Goal: Task Accomplishment & Management: Manage account settings

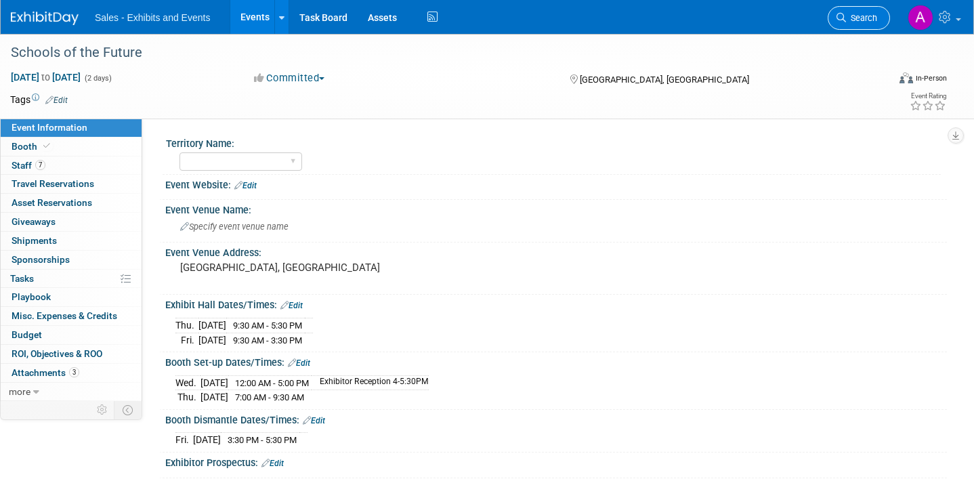
click at [866, 19] on span "Search" at bounding box center [861, 18] width 31 height 10
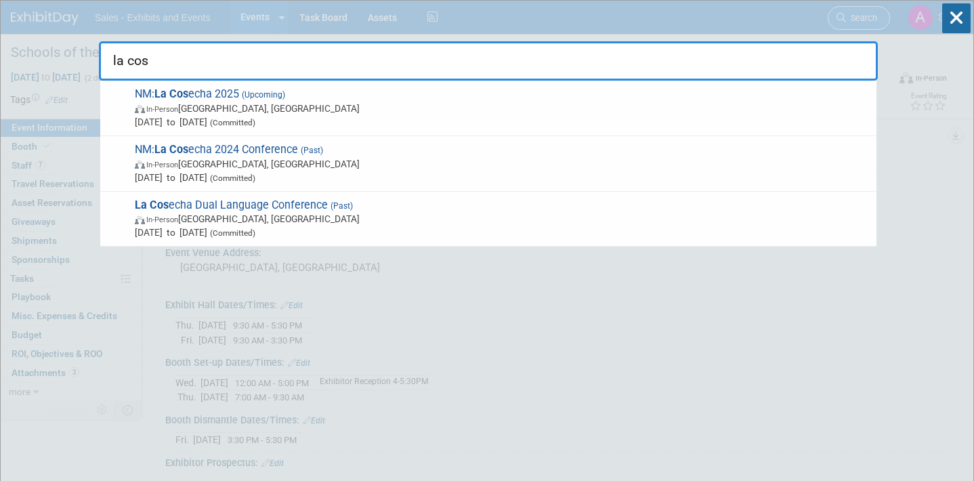
type input "la cose"
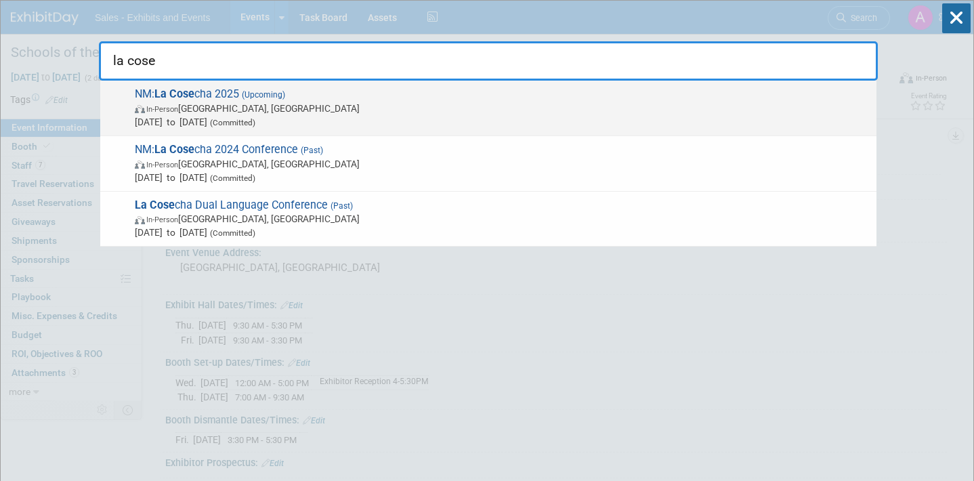
click at [400, 96] on span "NM: La Cose cha 2025 (Upcoming) In-Person [GEOGRAPHIC_DATA], [GEOGRAPHIC_DATA] …" at bounding box center [500, 107] width 739 height 41
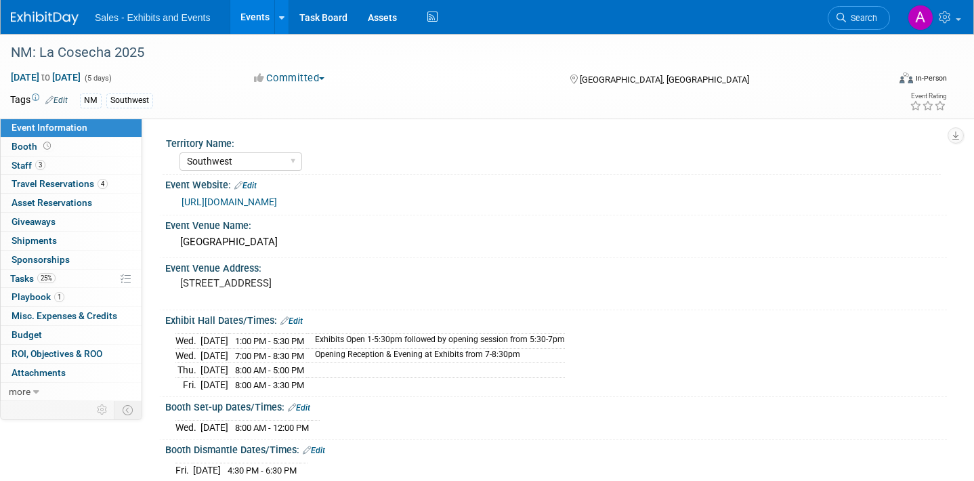
select select "Southwest"
click at [70, 171] on link "3 Staff 3" at bounding box center [71, 165] width 141 height 18
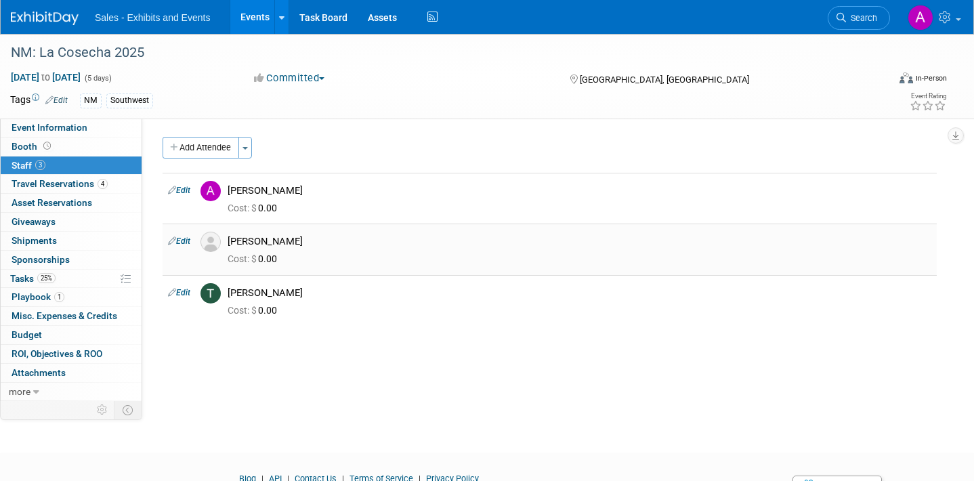
click at [184, 242] on link "Edit" at bounding box center [179, 240] width 22 height 9
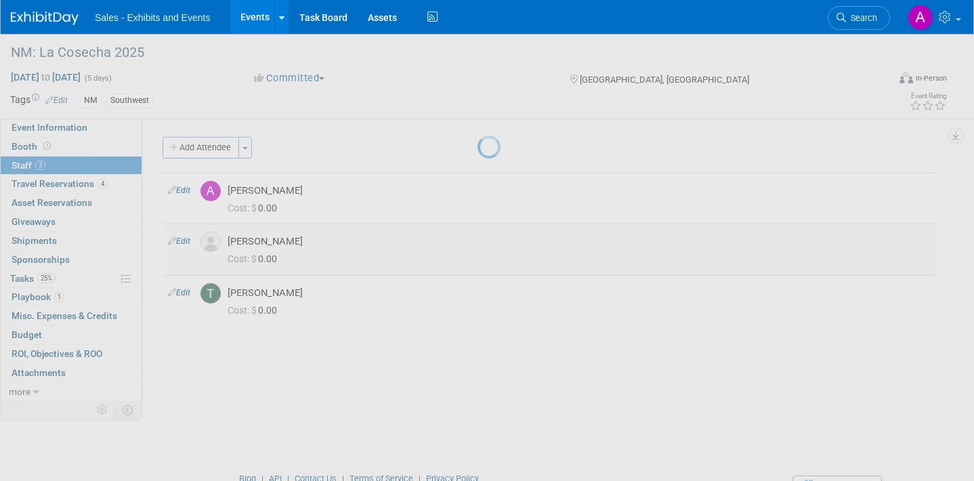
select select "979500fb-63a9-4da2-a1cd-cb7abfbd172f"
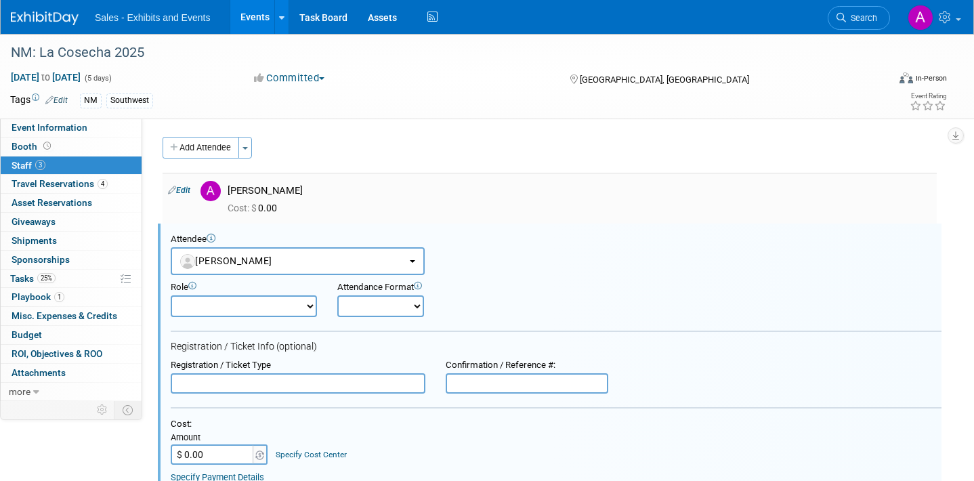
click at [186, 186] on link "Edit" at bounding box center [179, 190] width 22 height 9
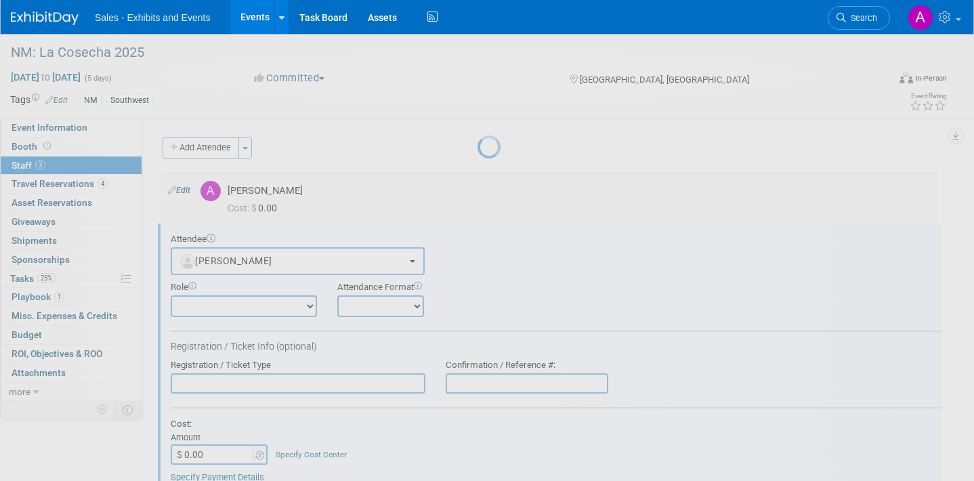
select select "c4ab3424-595a-4d5c-8435-5e437c2c54be"
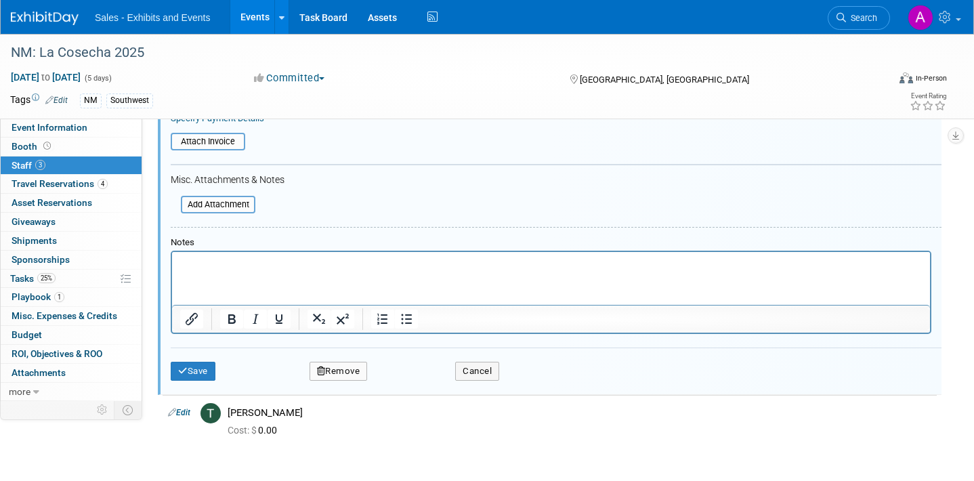
scroll to position [851, 0]
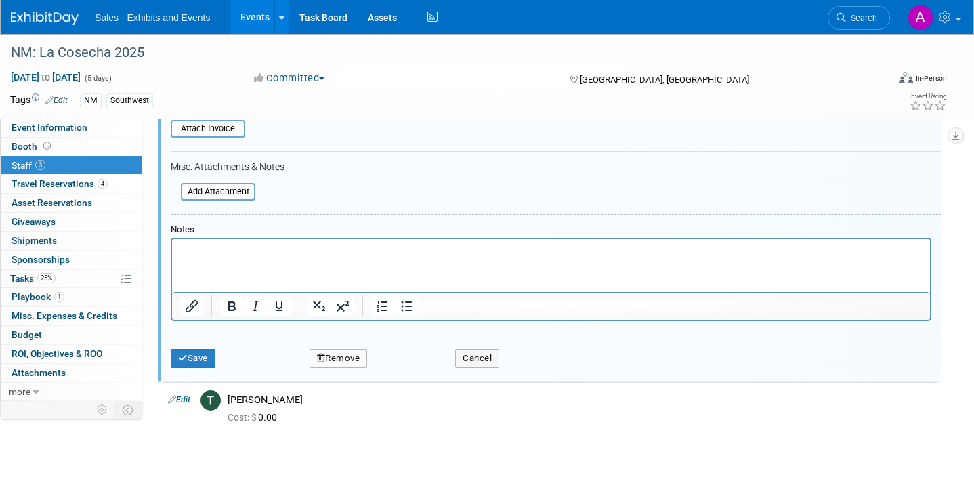
click at [356, 356] on button "Remove" at bounding box center [339, 358] width 58 height 19
click at [396, 366] on link "Yes" at bounding box center [412, 370] width 39 height 22
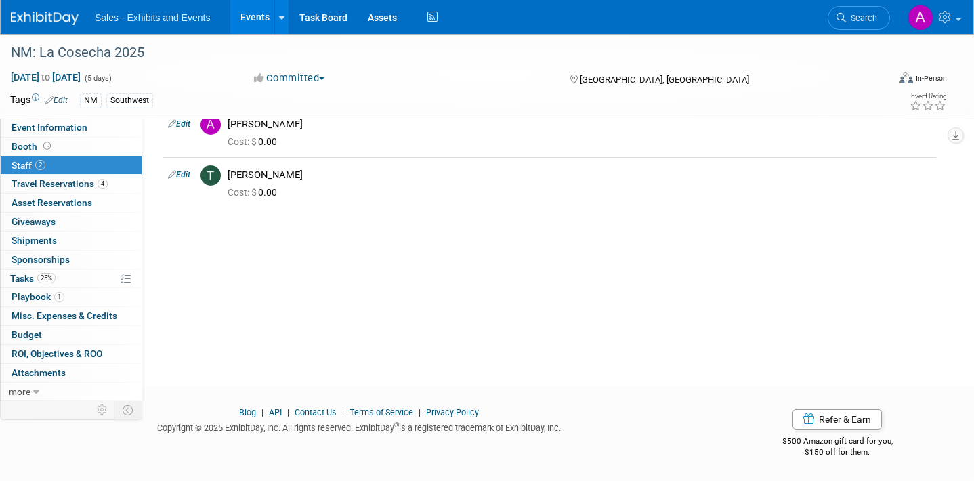
scroll to position [0, 0]
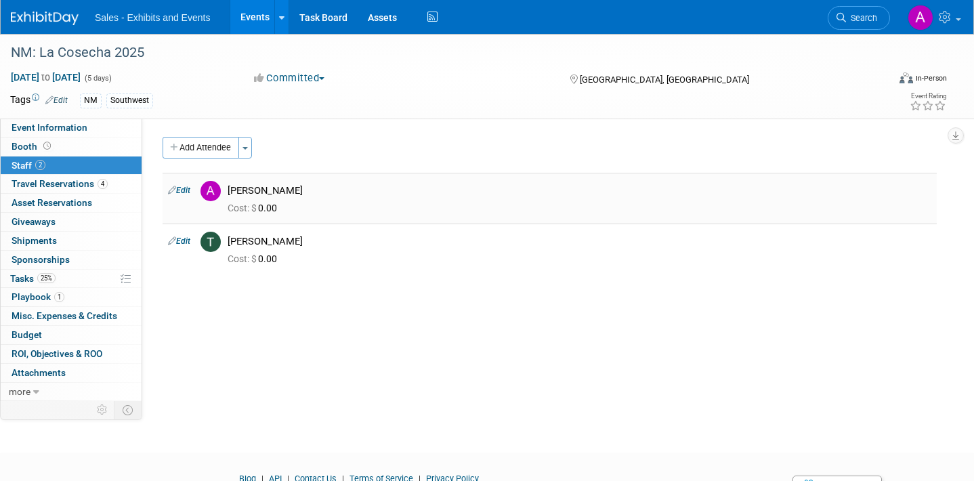
click at [179, 188] on link "Edit" at bounding box center [179, 190] width 22 height 9
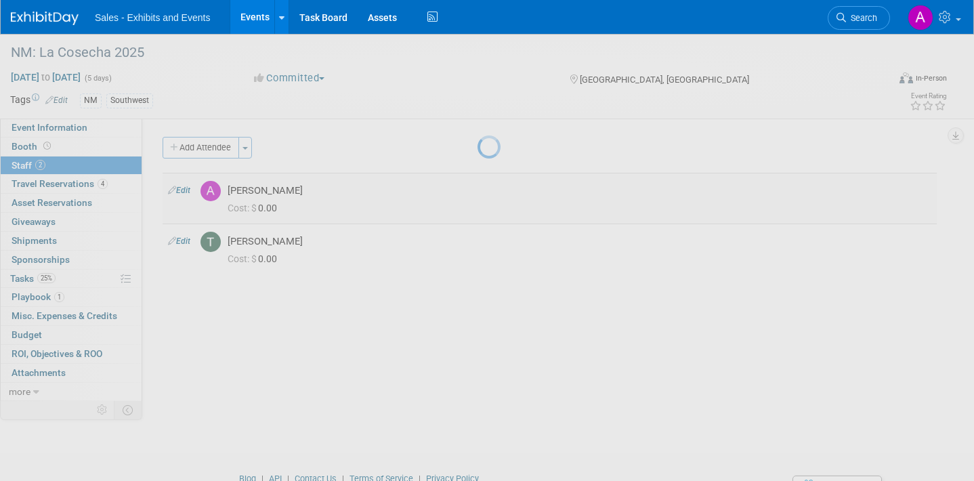
select select "c4ab3424-595a-4d5c-8435-5e437c2c54be"
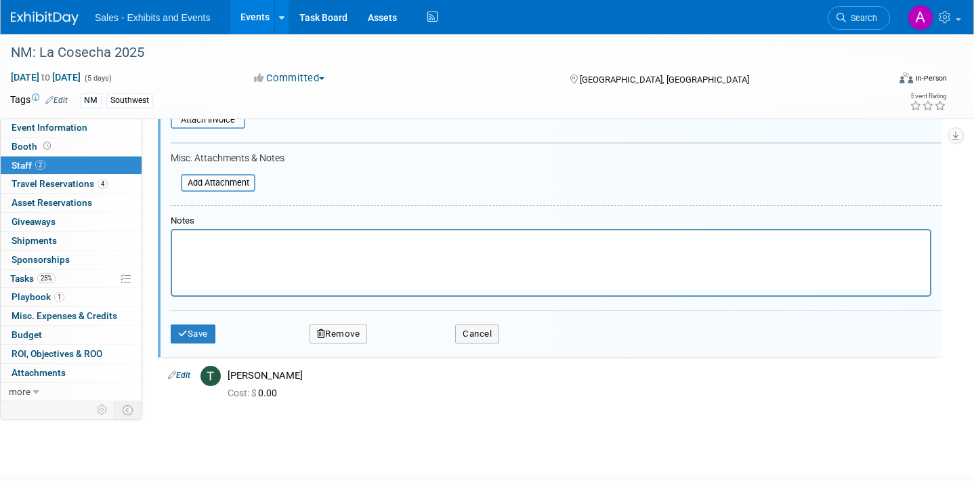
scroll to position [433, 0]
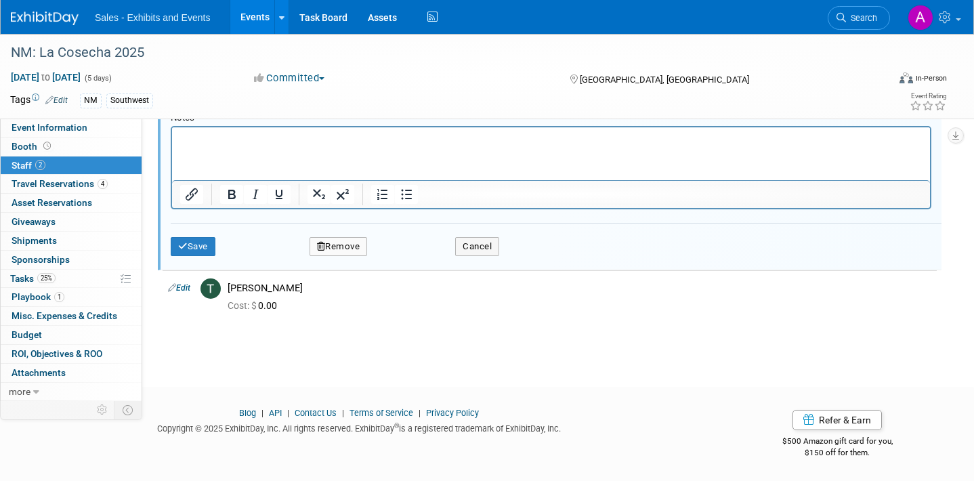
click at [358, 249] on button "Remove" at bounding box center [339, 246] width 58 height 19
click at [411, 261] on link "Yes" at bounding box center [412, 258] width 39 height 22
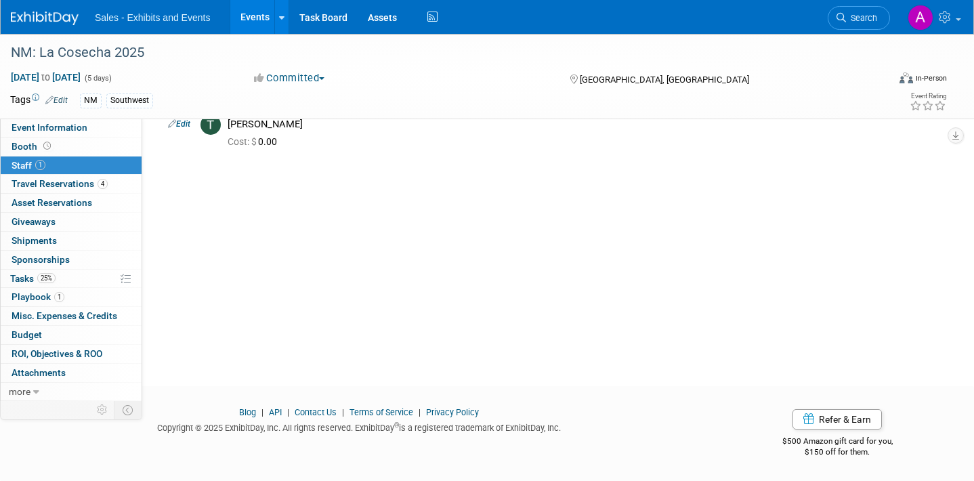
scroll to position [0, 0]
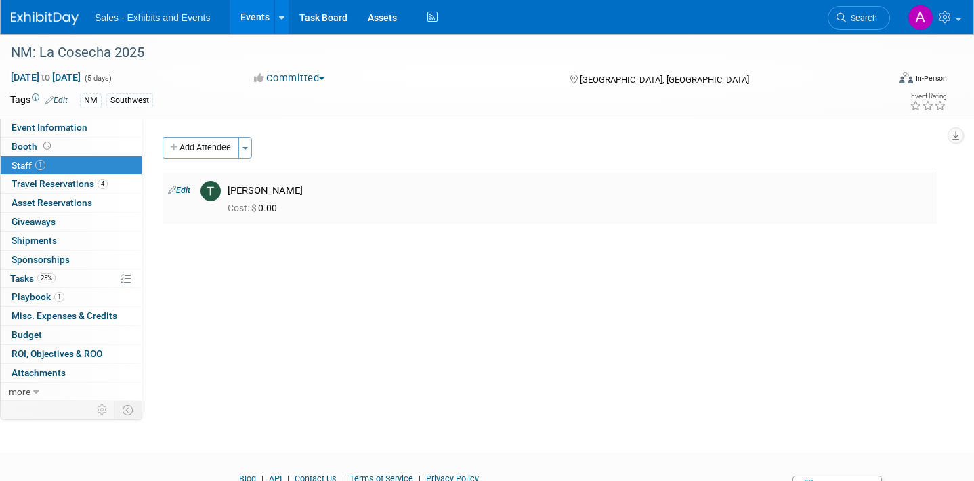
click at [185, 190] on link "Edit" at bounding box center [179, 190] width 22 height 9
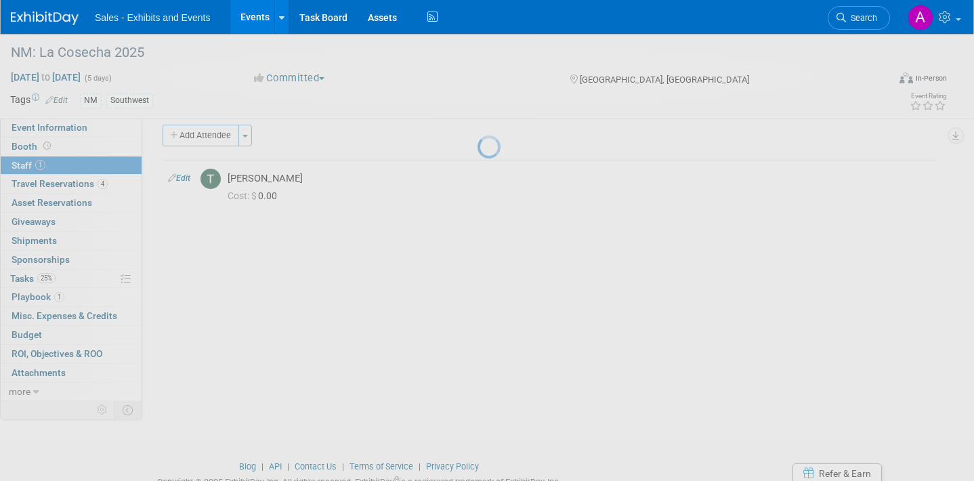
select select "1e15d1a5-be3e-4928-b806-acf24b2cb994"
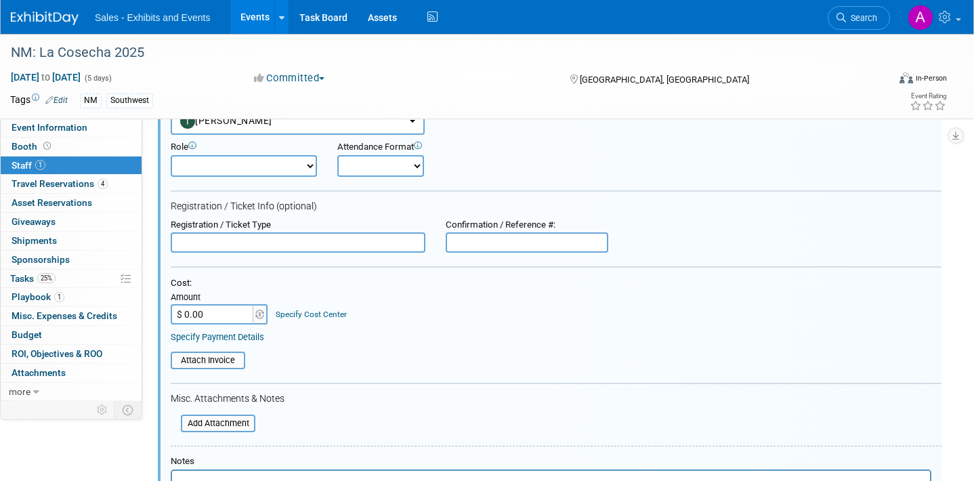
scroll to position [382, 0]
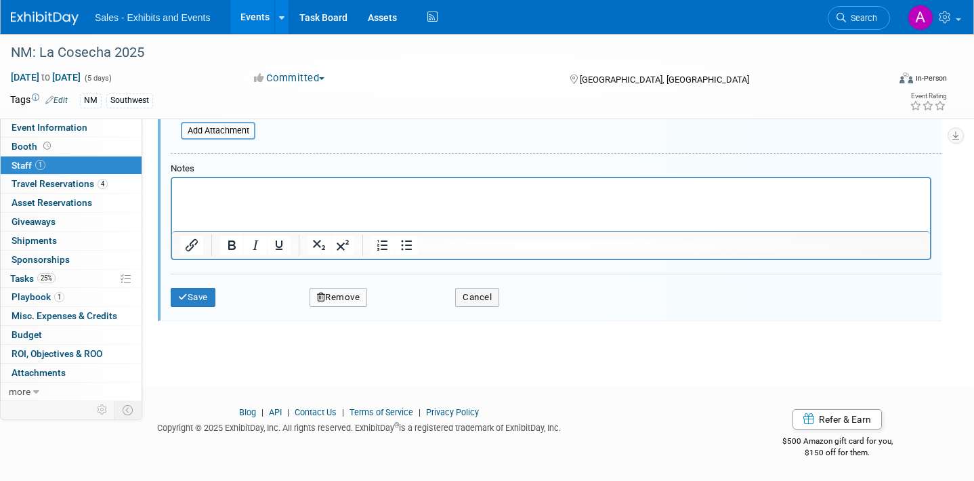
click at [337, 295] on button "Remove" at bounding box center [339, 297] width 58 height 19
click at [405, 309] on icon at bounding box center [403, 308] width 8 height 7
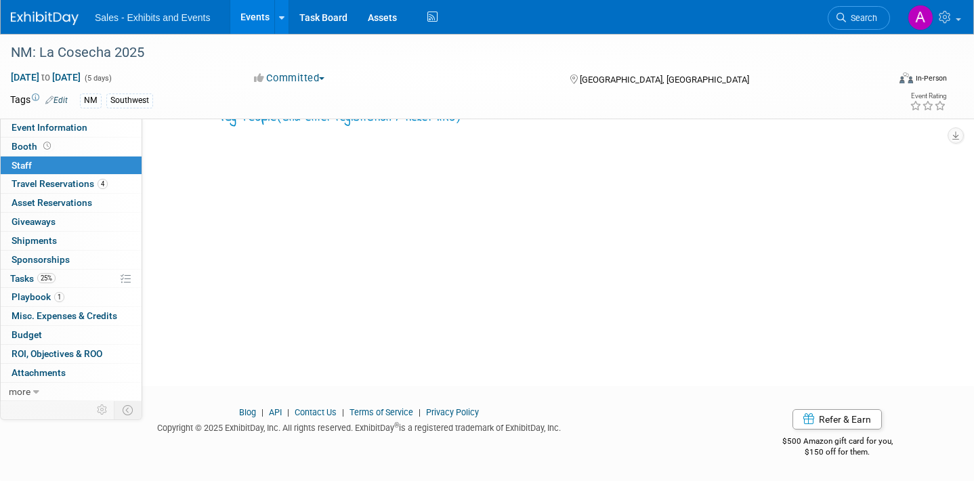
scroll to position [0, 0]
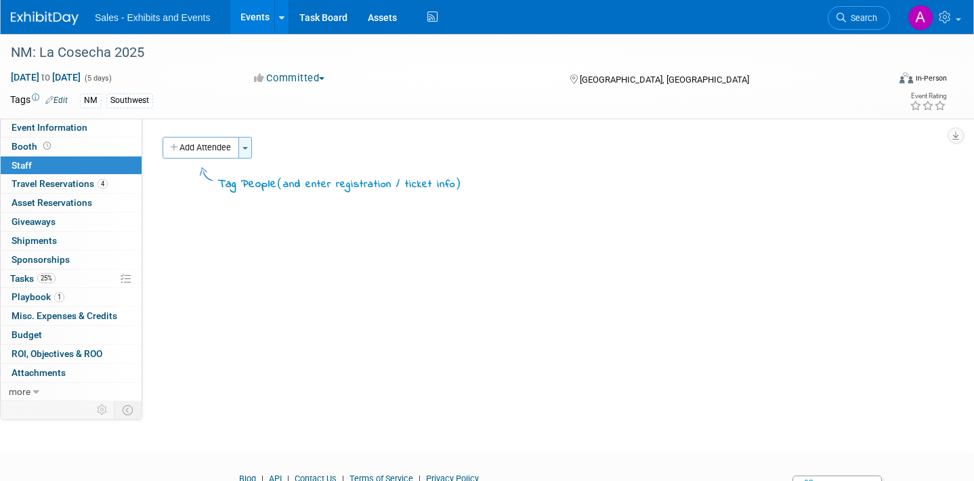
click at [251, 144] on button "Toggle Dropdown" at bounding box center [245, 148] width 14 height 22
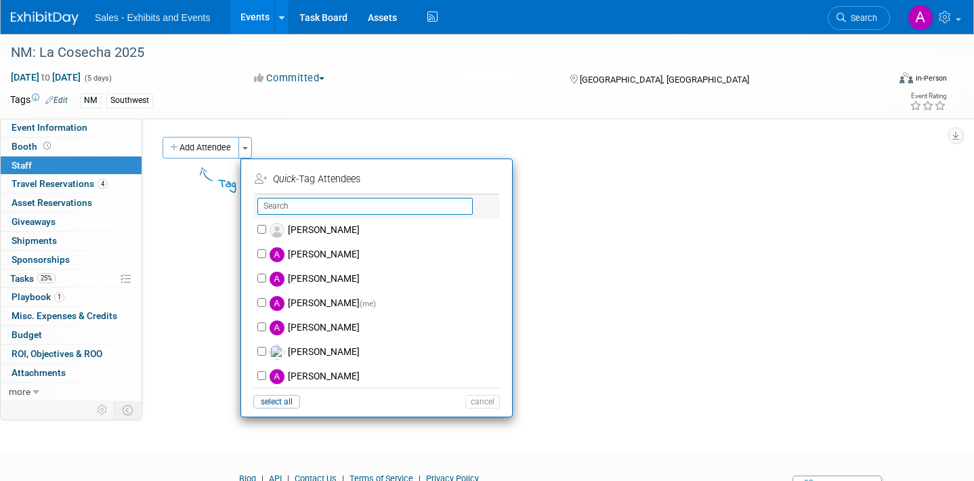
click at [307, 211] on input "text" at bounding box center [364, 206] width 215 height 17
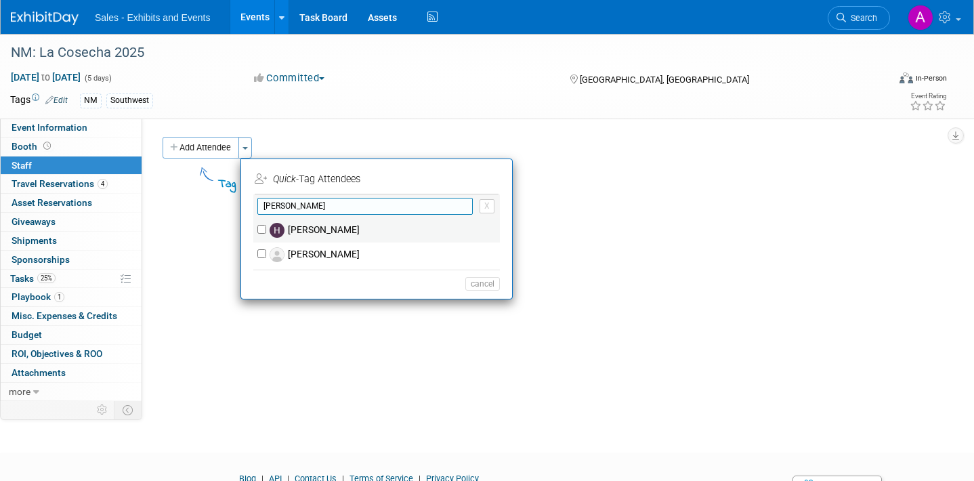
type input "heather"
click at [263, 228] on input "[PERSON_NAME]" at bounding box center [261, 229] width 9 height 9
checkbox input "true"
click at [310, 206] on input "heather" at bounding box center [364, 206] width 215 height 17
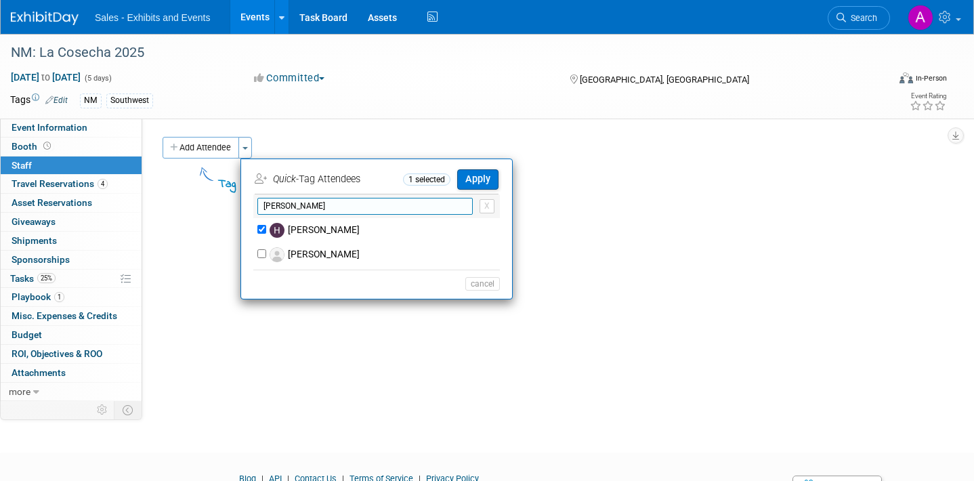
click at [310, 206] on input "heather" at bounding box center [364, 206] width 215 height 17
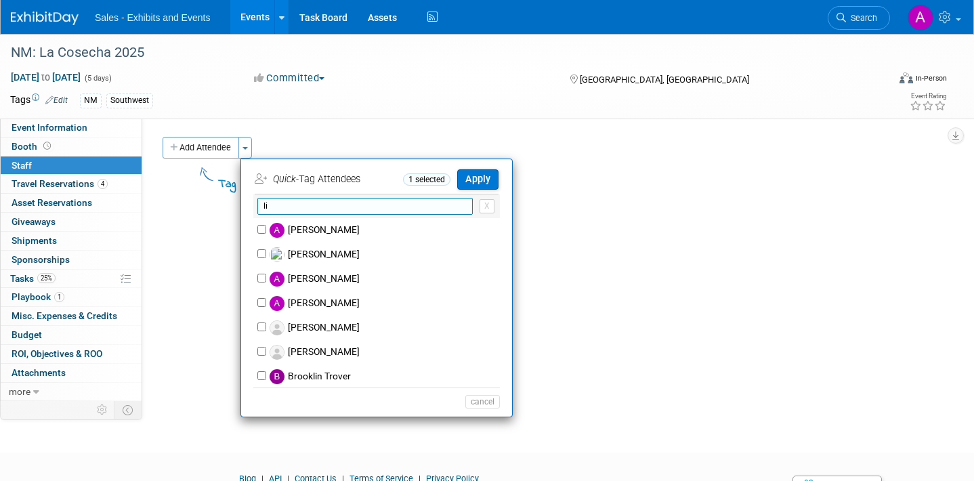
type input "l"
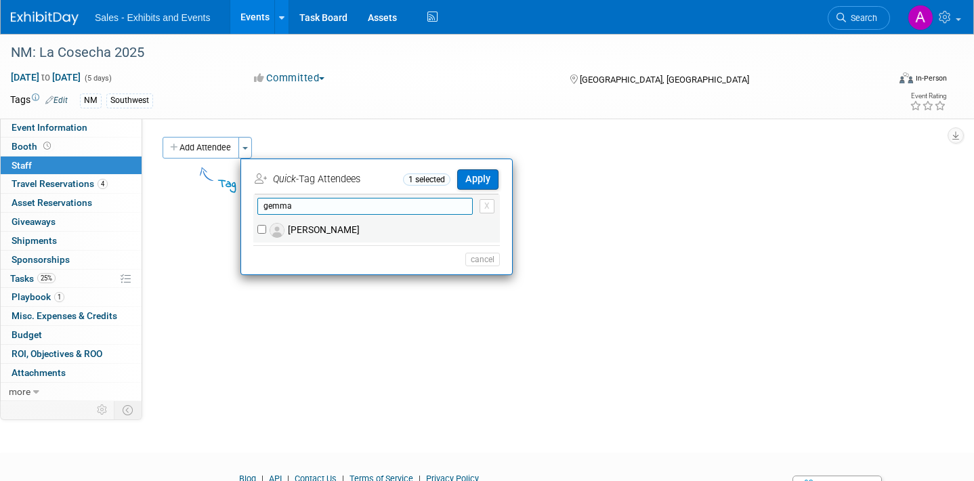
type input "gemma"
click at [265, 226] on input "[PERSON_NAME]" at bounding box center [261, 229] width 9 height 9
checkbox input "true"
click at [311, 208] on input "gemma" at bounding box center [364, 206] width 215 height 17
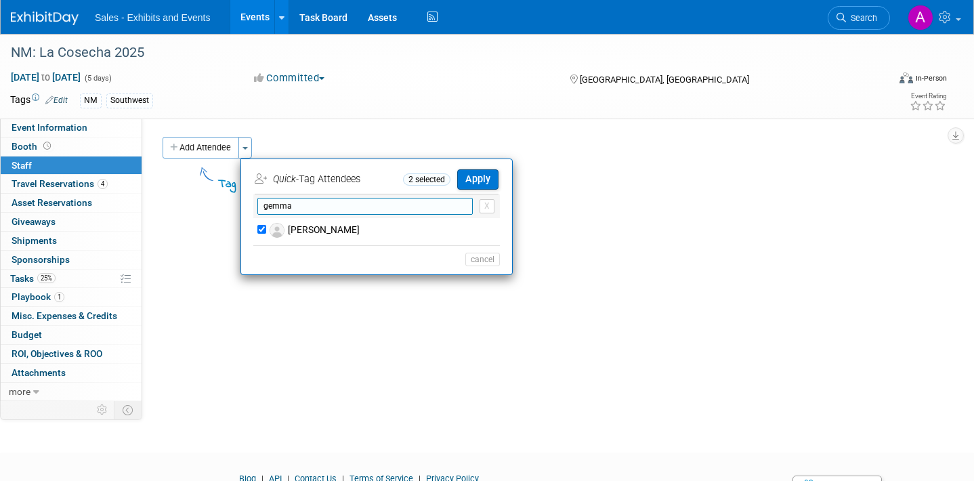
click at [311, 208] on input "gemma" at bounding box center [364, 206] width 215 height 17
type input "shawn"
click at [265, 230] on input "[PERSON_NAME]" at bounding box center [261, 229] width 9 height 9
checkbox input "true"
click at [488, 183] on button "Apply" at bounding box center [477, 179] width 41 height 20
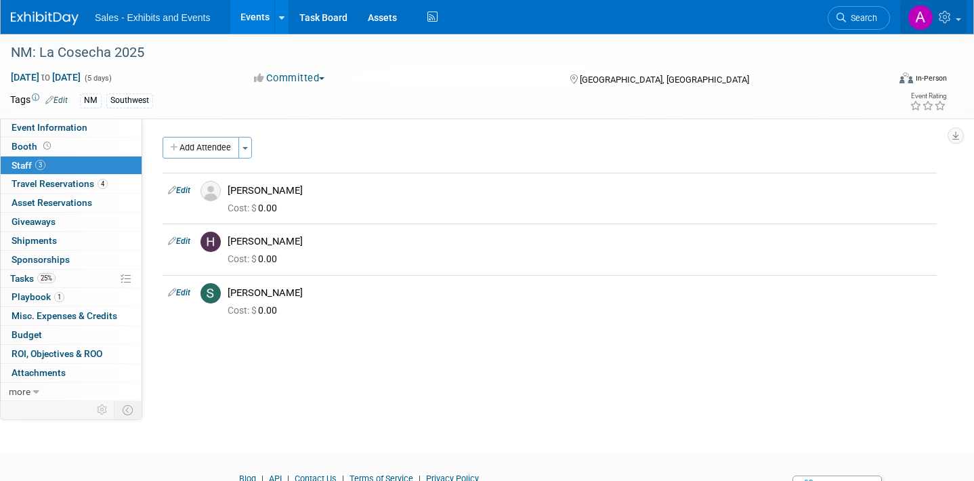
click at [940, 14] on icon at bounding box center [947, 17] width 16 height 12
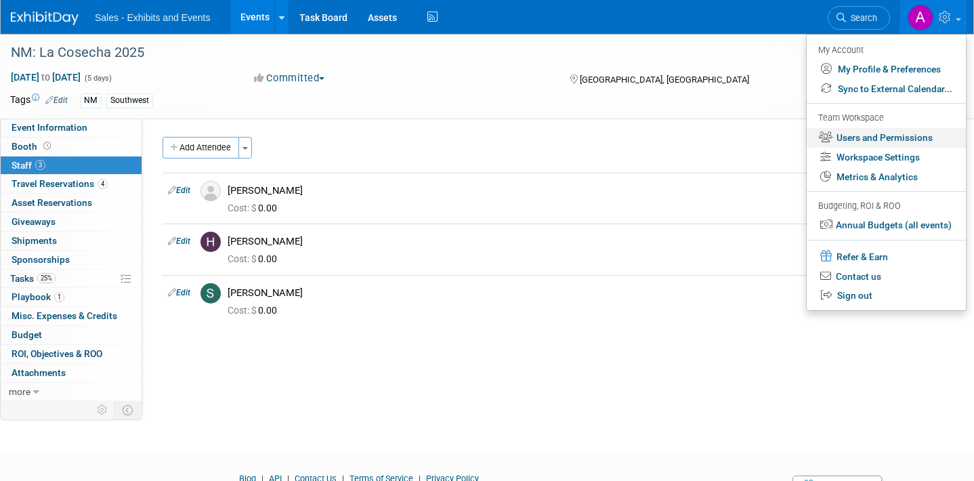
click at [883, 139] on link "Users and Permissions" at bounding box center [886, 138] width 159 height 20
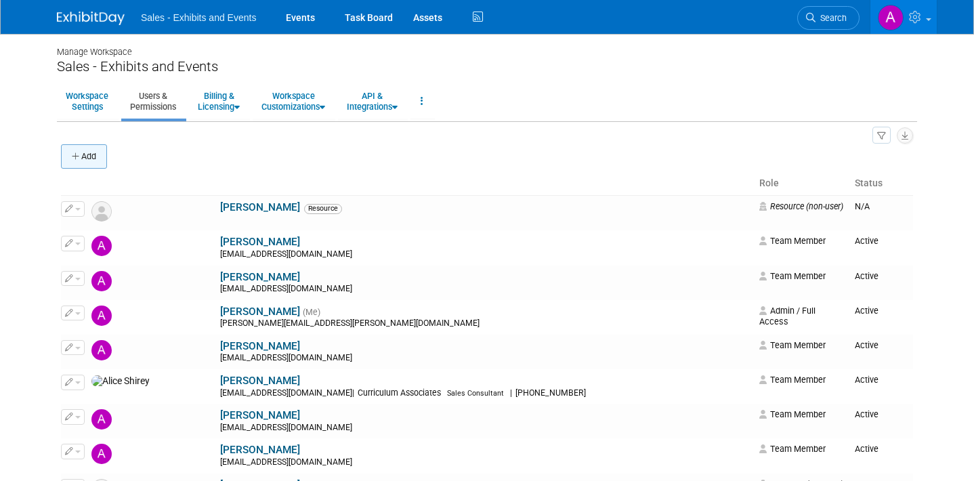
click at [92, 152] on button "Add" at bounding box center [84, 156] width 46 height 24
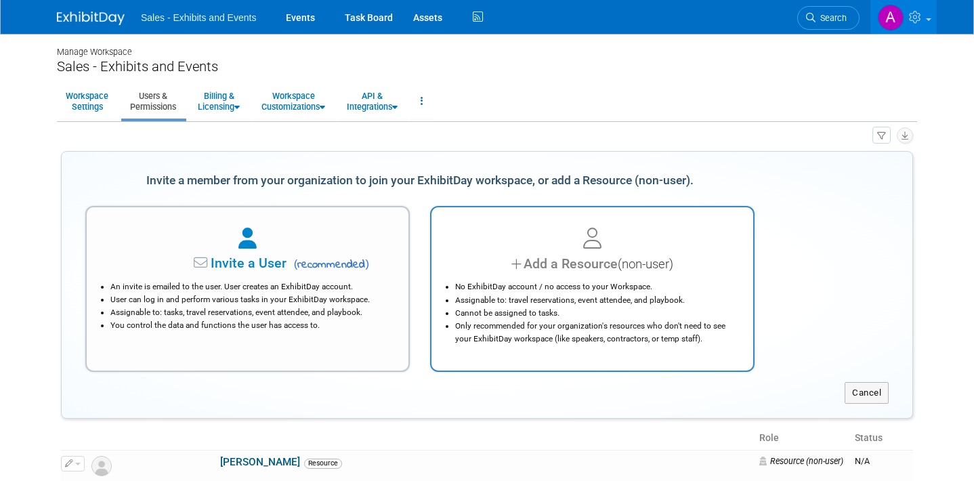
click at [522, 259] on div "Add a Resource (non-user)" at bounding box center [592, 264] width 288 height 20
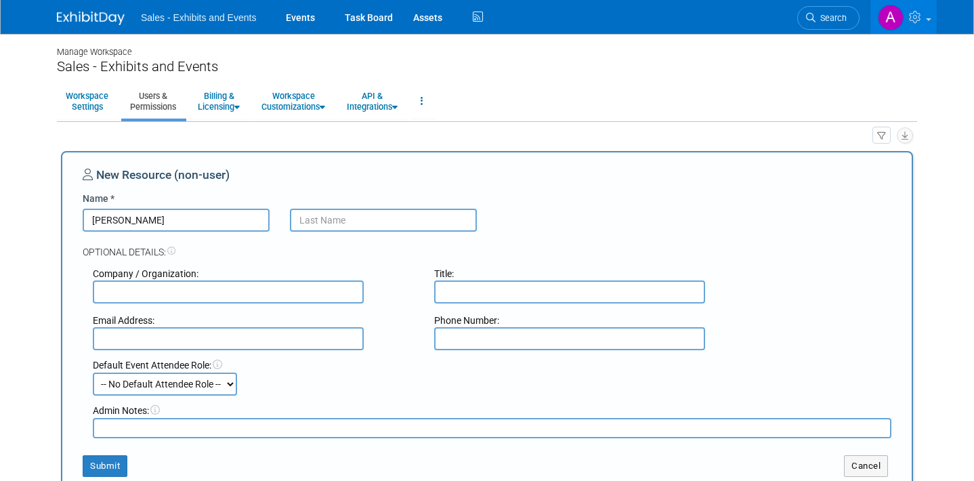
type input "Lisa"
type input "McMath"
type input "Curriculum Associates"
type input "m"
type input "lmcmath@cainc.com"
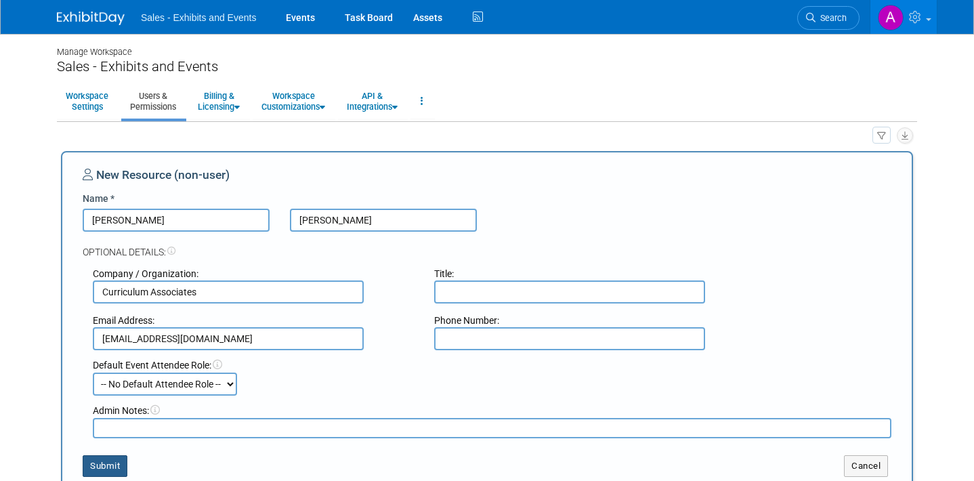
click at [115, 463] on button "Submit" at bounding box center [105, 466] width 45 height 22
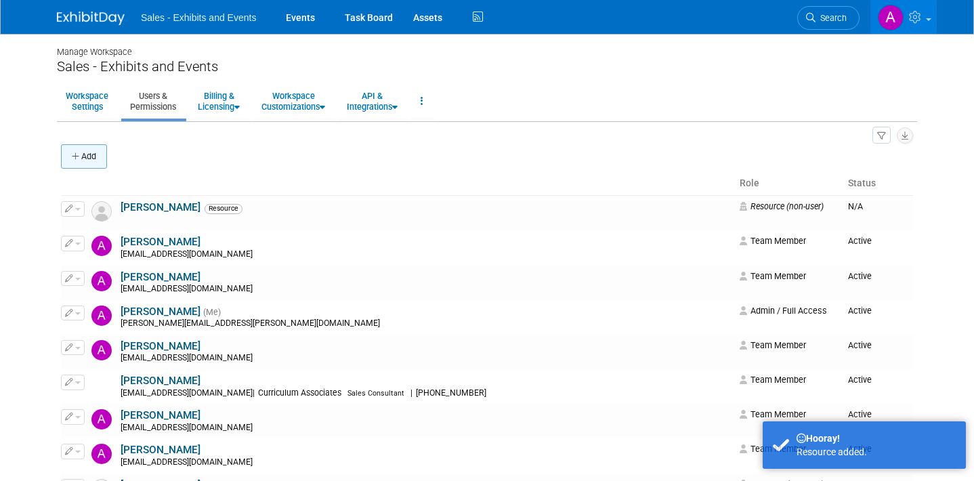
click at [102, 158] on button "Add" at bounding box center [84, 156] width 46 height 24
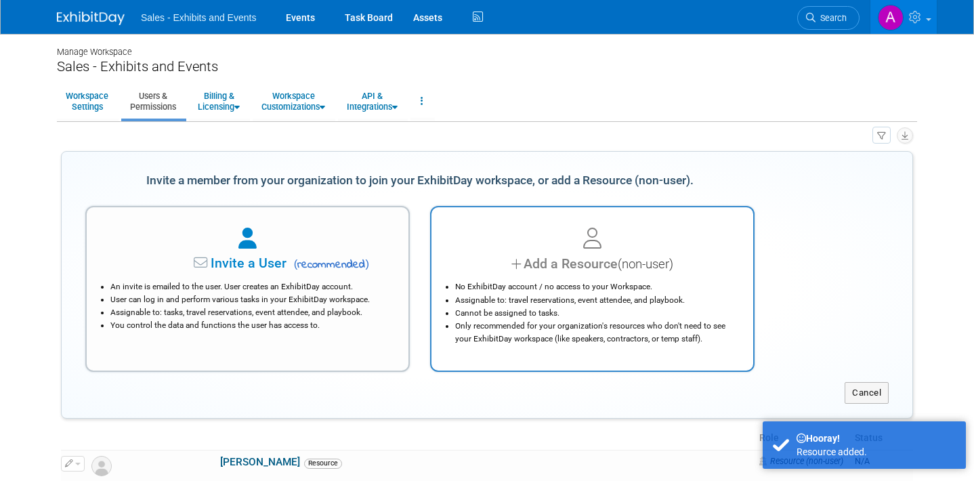
click at [549, 269] on div "Add a Resource (non-user)" at bounding box center [592, 264] width 288 height 20
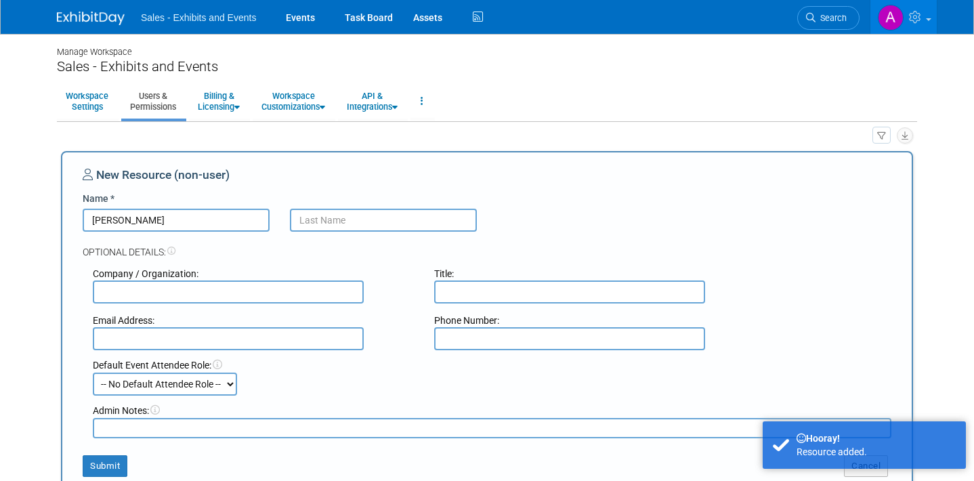
type input "Ruben"
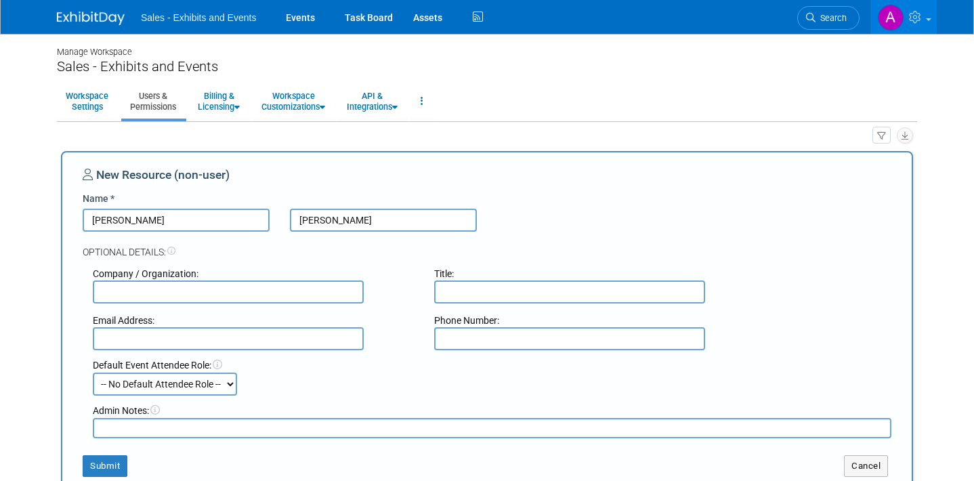
type input "Chapa"
type input "Ellevation Education"
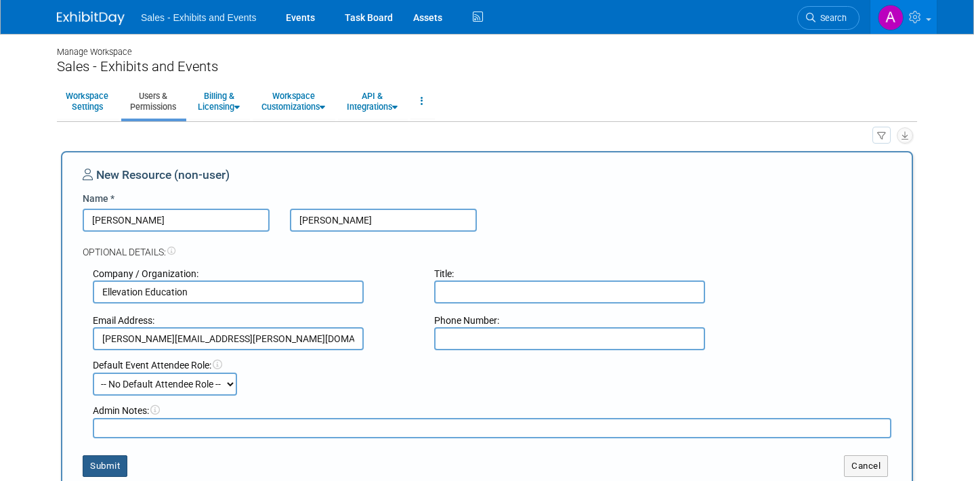
type input "ruben.chapa@ellevationeducation.com"
click at [107, 466] on button "Submit" at bounding box center [105, 466] width 45 height 22
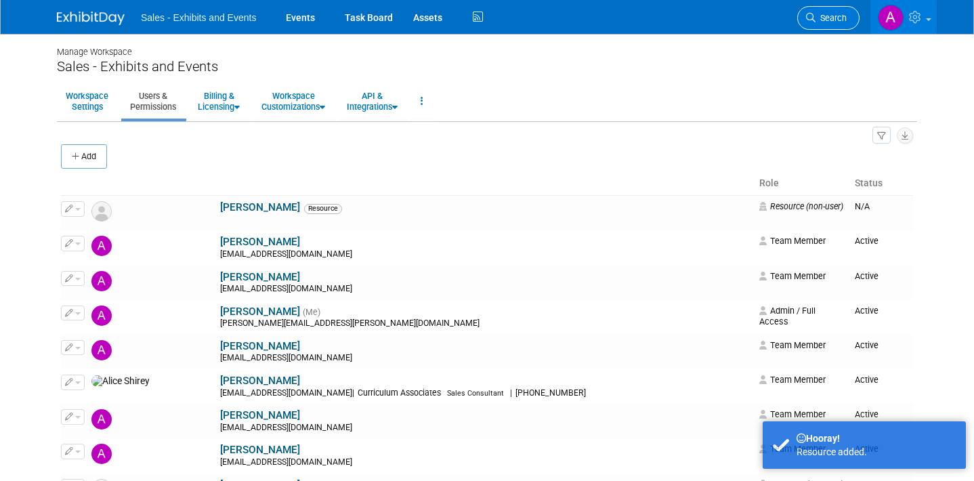
click at [835, 14] on span "Search" at bounding box center [831, 18] width 31 height 10
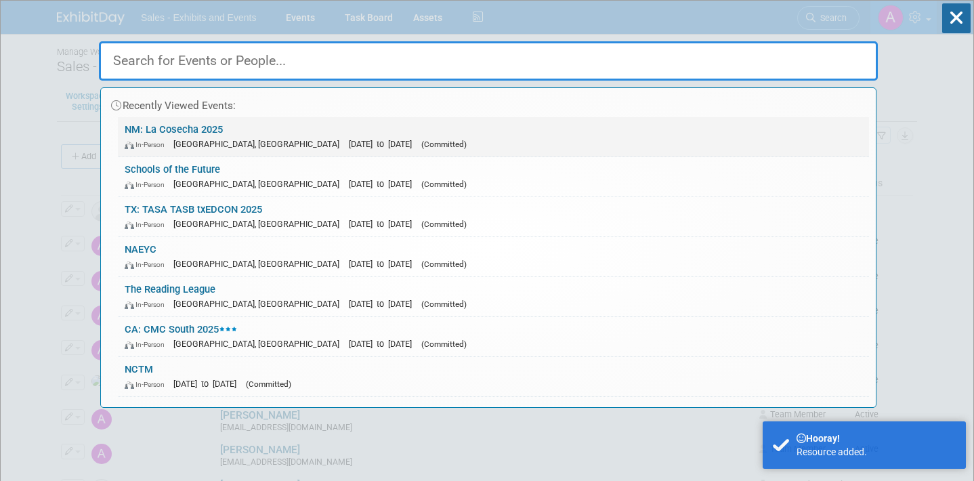
click at [257, 123] on link "NM: La Cosecha 2025 In-Person Albuquerque, NM Nov 11, 2025 to Nov 15, 2025 (Com…" at bounding box center [493, 136] width 751 height 39
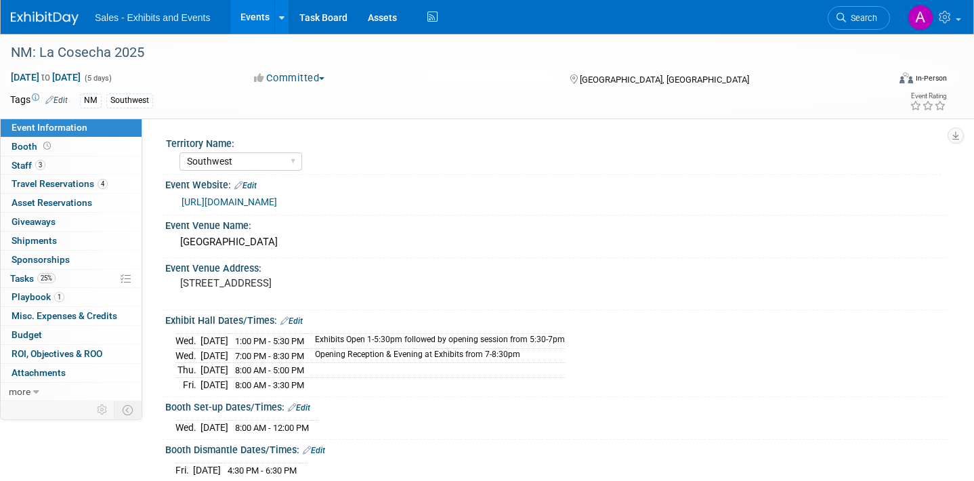
select select "Southwest"
click at [67, 171] on link "3 Staff 3" at bounding box center [71, 165] width 141 height 18
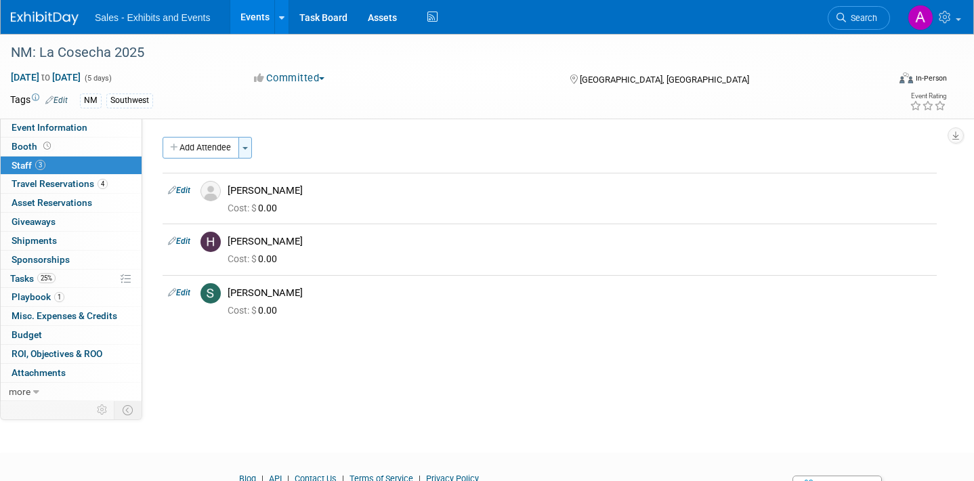
click at [244, 144] on button "Toggle Dropdown" at bounding box center [245, 148] width 14 height 22
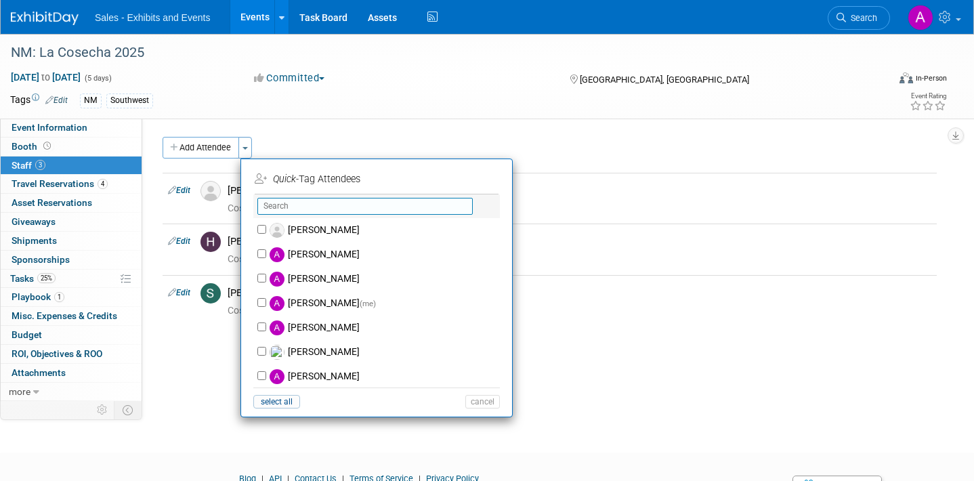
click at [310, 207] on input "text" at bounding box center [364, 206] width 215 height 17
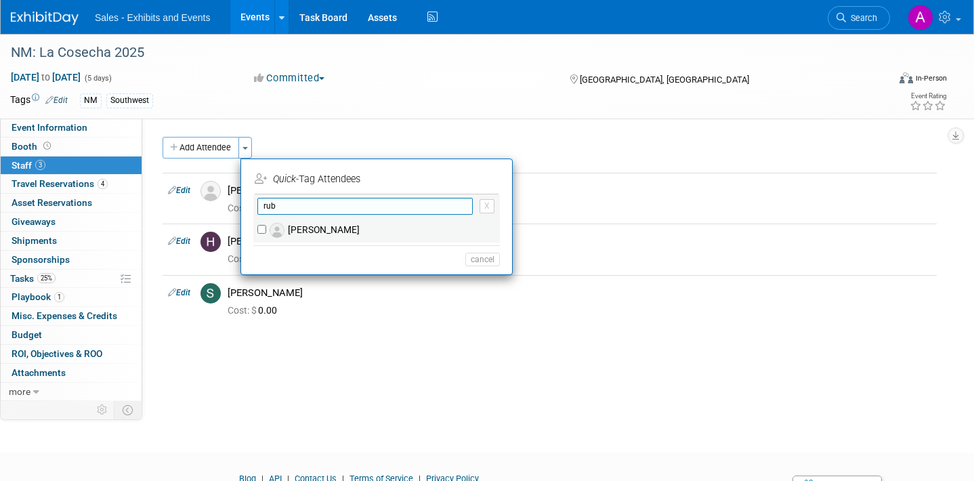
type input "rub"
click at [320, 237] on label "Ruben Chapa" at bounding box center [385, 230] width 238 height 24
click at [266, 234] on input "Ruben Chapa" at bounding box center [261, 229] width 9 height 9
checkbox input "true"
click at [332, 205] on input "rub" at bounding box center [364, 206] width 215 height 17
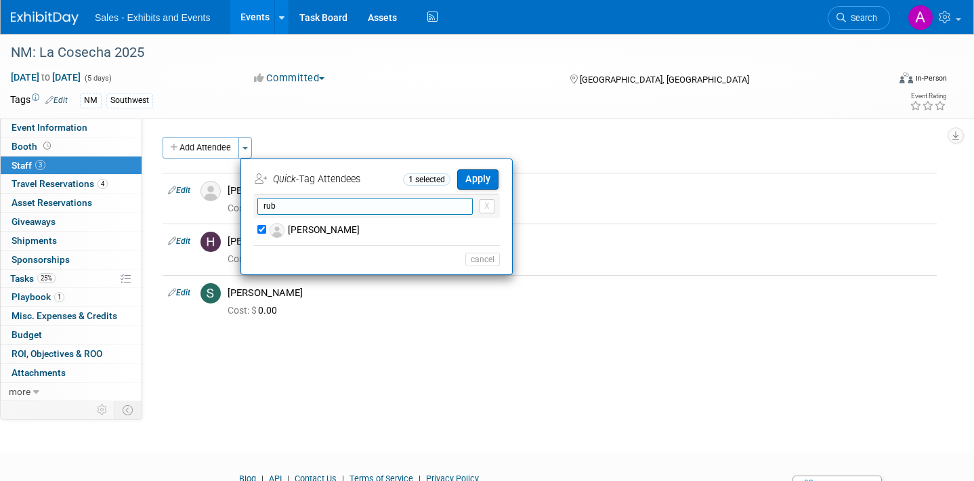
click at [332, 205] on input "rub" at bounding box center [364, 206] width 215 height 17
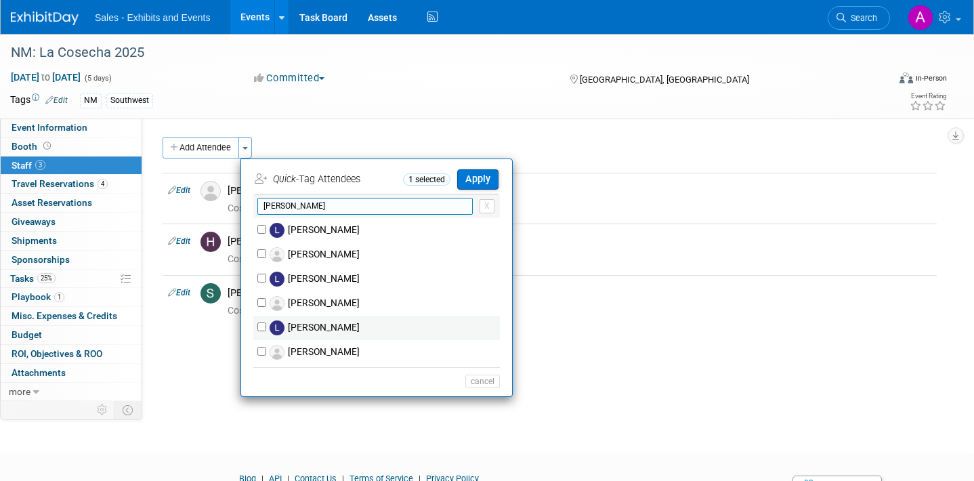
type input "lisa"
click at [333, 324] on label "[PERSON_NAME]" at bounding box center [385, 328] width 238 height 24
click at [266, 324] on input "[PERSON_NAME]" at bounding box center [261, 326] width 9 height 9
checkbox input "true"
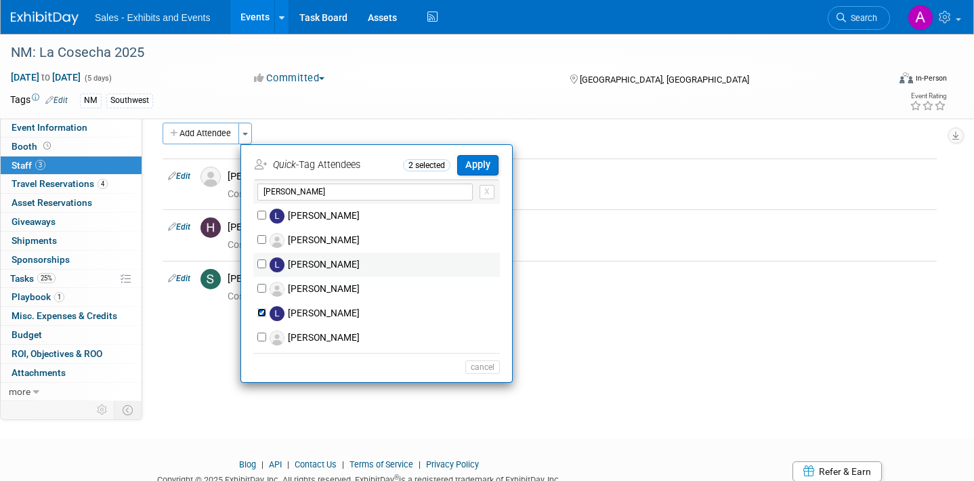
scroll to position [1, 0]
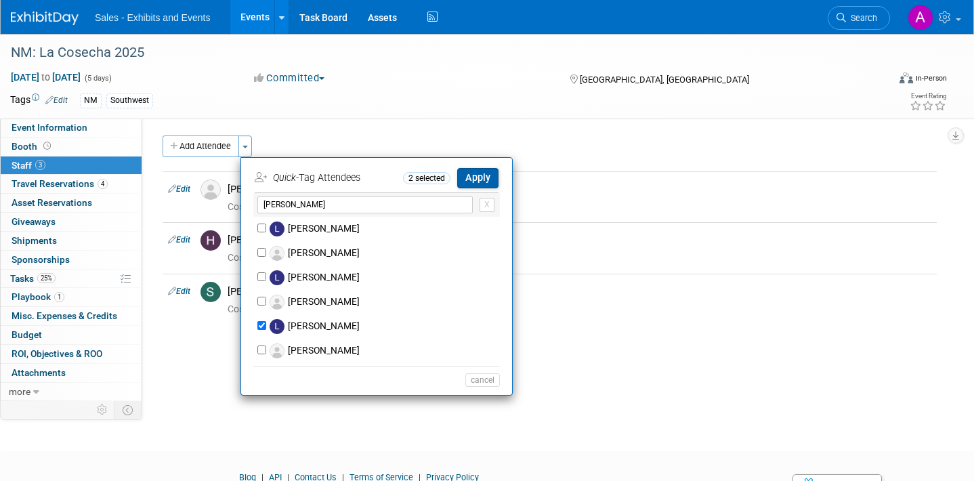
click at [485, 181] on button "Apply" at bounding box center [477, 178] width 41 height 20
